Goal: Task Accomplishment & Management: Use online tool/utility

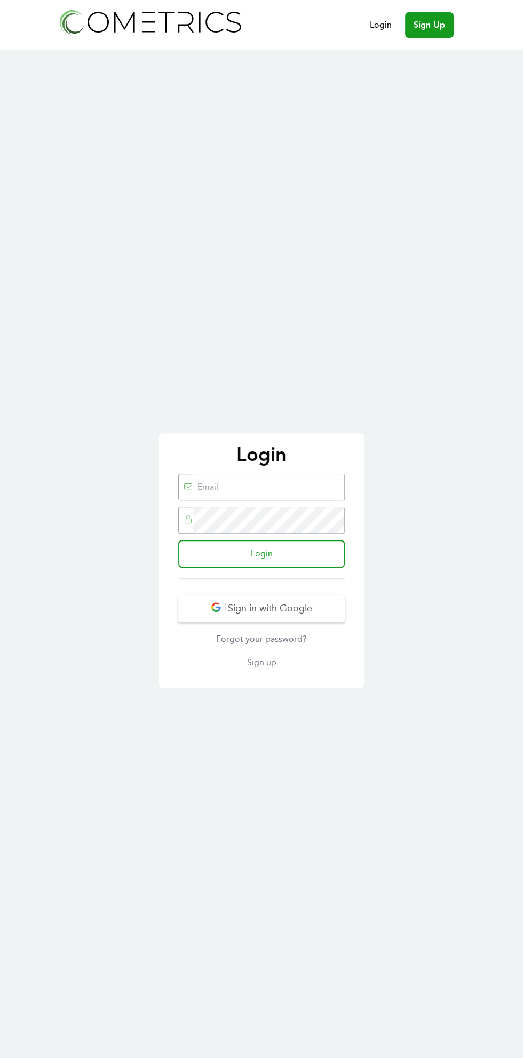
click at [384, 25] on link "Login" at bounding box center [381, 25] width 22 height 13
click at [296, 490] on input "email" at bounding box center [268, 487] width 151 height 26
click at [297, 490] on input "email" at bounding box center [268, 487] width 151 height 26
type input "vyjayanthi.seelam@gmail.com"
click at [178, 540] on input "Login" at bounding box center [261, 554] width 166 height 28
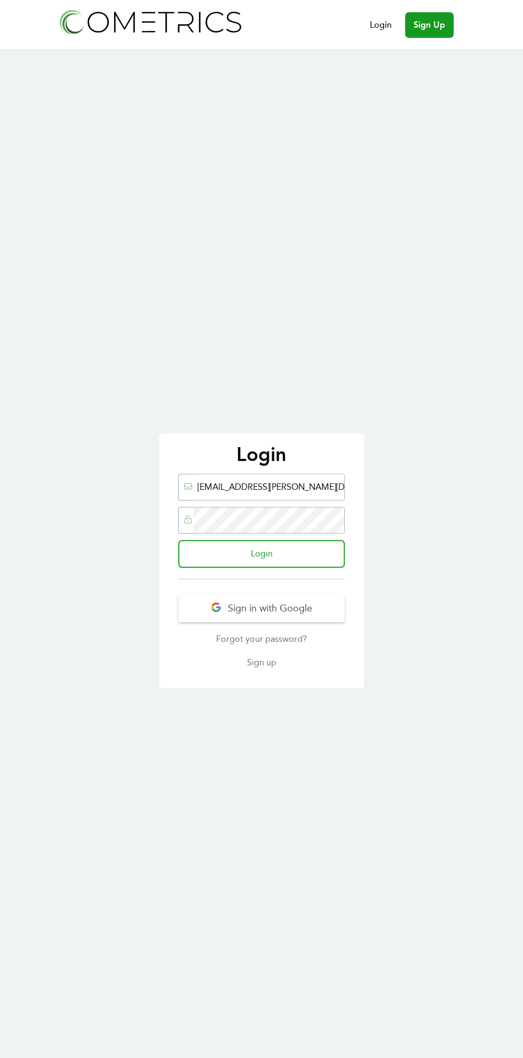
click at [327, 559] on input "Login" at bounding box center [261, 554] width 166 height 28
click at [315, 557] on input "Login" at bounding box center [261, 554] width 166 height 28
click at [309, 557] on input "Login" at bounding box center [261, 554] width 166 height 28
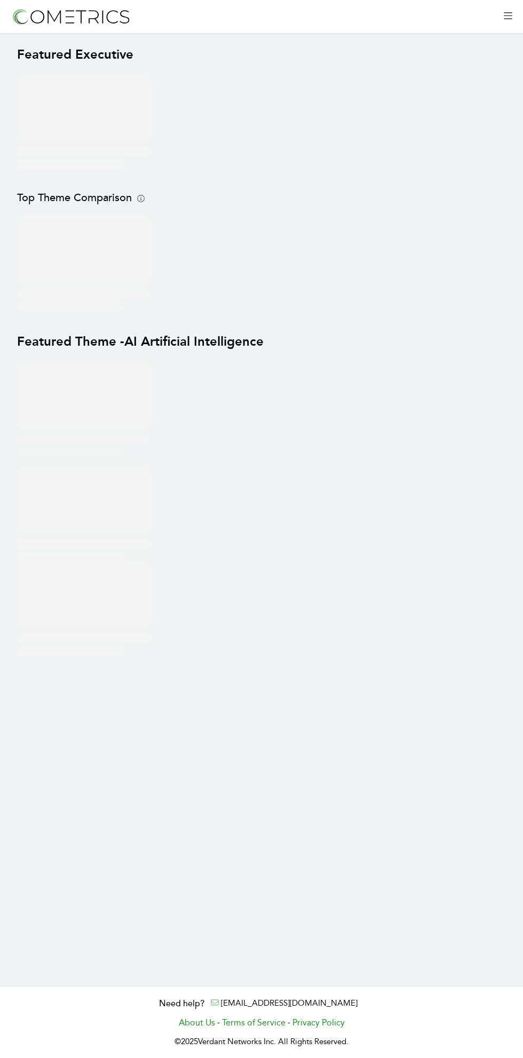
click at [499, 18] on div at bounding box center [502, 16] width 19 height 15
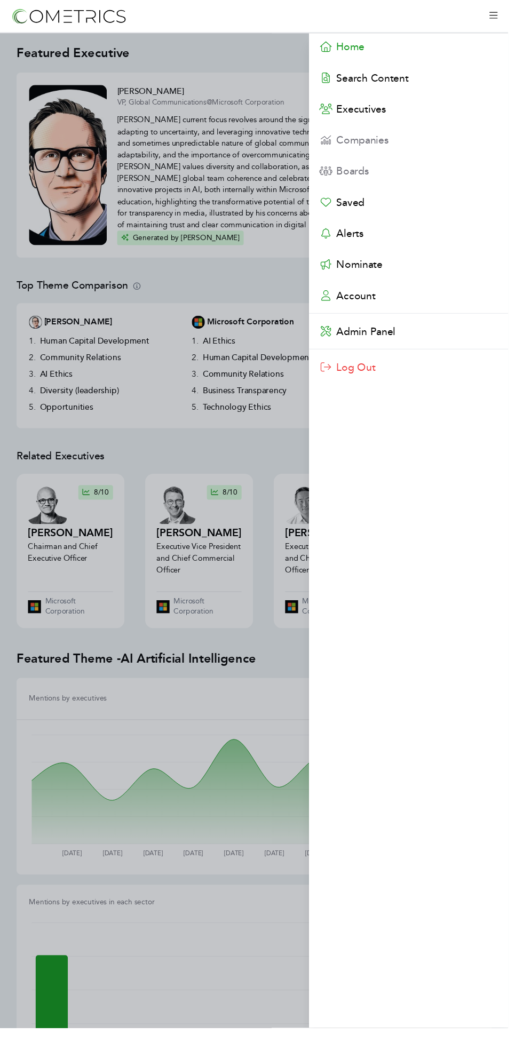
click at [407, 343] on span "Admin Panel" at bounding box center [376, 341] width 61 height 13
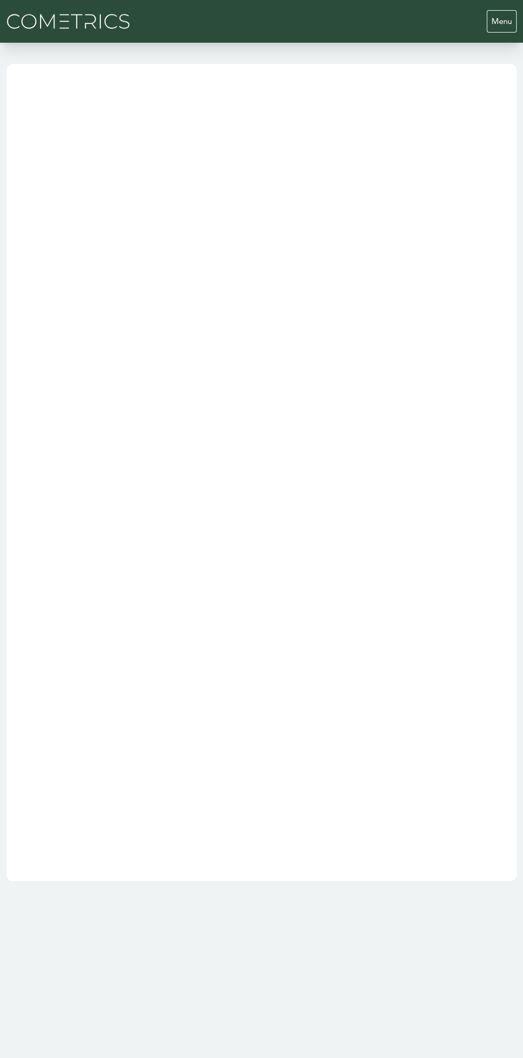
click at [505, 22] on p "Menu" at bounding box center [502, 21] width 30 height 22
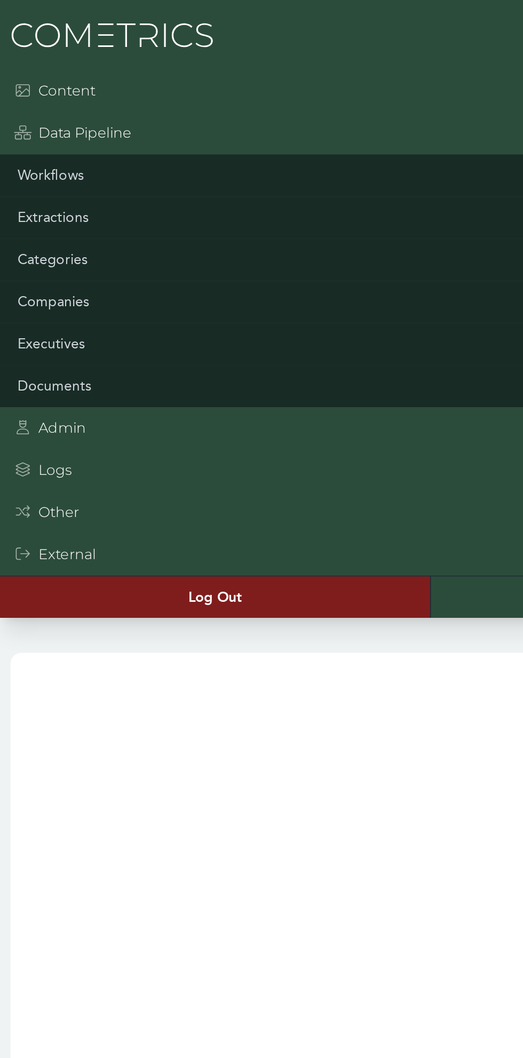
click at [46, 265] on div "Admin" at bounding box center [31, 260] width 44 height 13
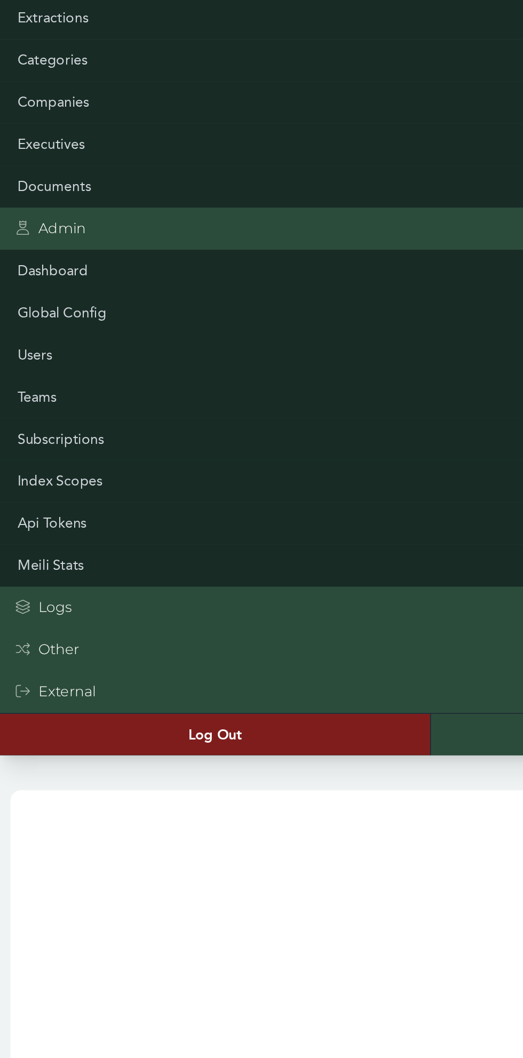
click at [68, 493] on div "Logs" at bounding box center [261, 491] width 523 height 26
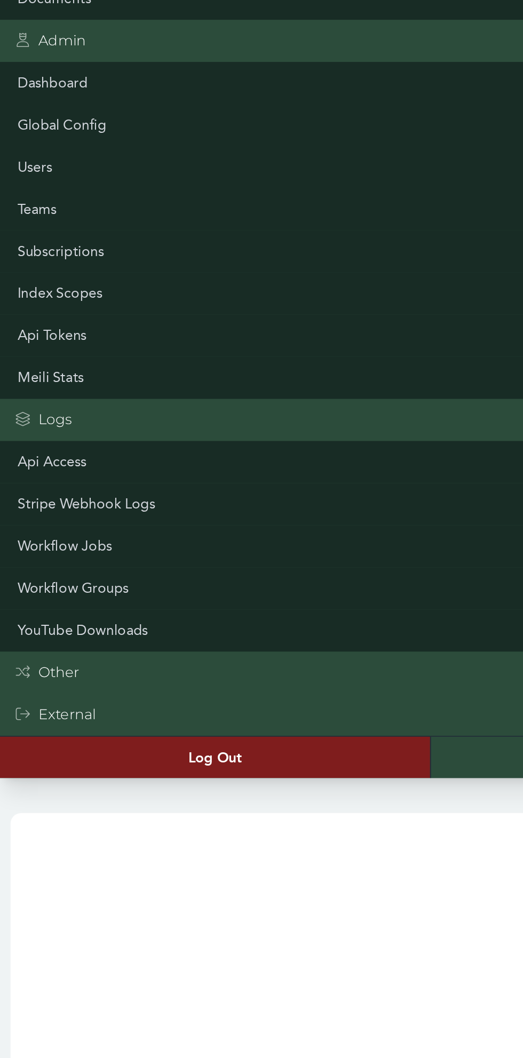
click at [102, 648] on div "Other" at bounding box center [261, 645] width 523 height 26
